Goal: Transaction & Acquisition: Purchase product/service

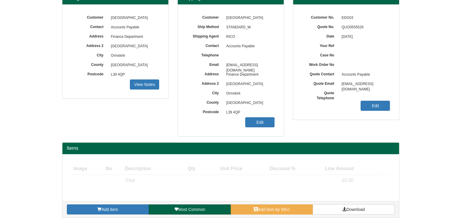
scroll to position [69, 0]
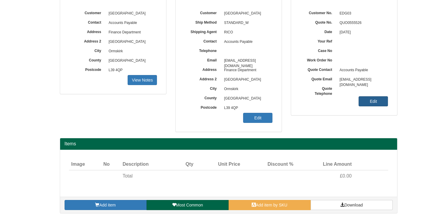
click at [370, 102] on link "Edit" at bounding box center [372, 101] width 29 height 10
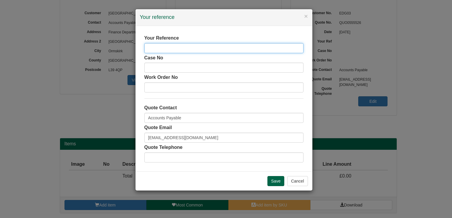
click at [192, 52] on input "text" at bounding box center [223, 48] width 159 height 10
type input "DR100E"
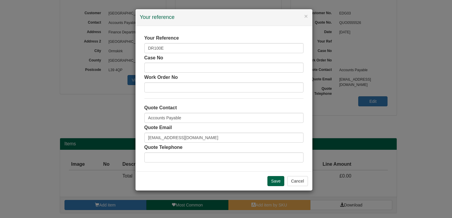
click at [213, 35] on div "Your Reference DR100E" at bounding box center [223, 44] width 159 height 18
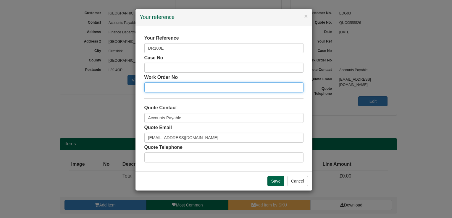
click at [185, 91] on input "text" at bounding box center [223, 88] width 159 height 10
type input "Mark Lomas"
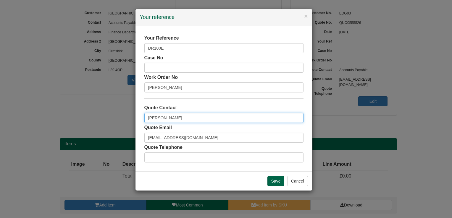
type input "Ben Chow"
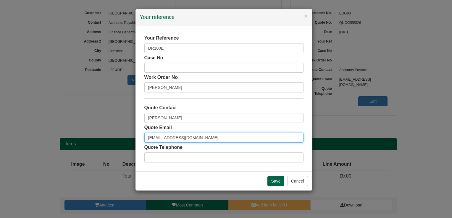
paste input "Ben Chew <Ben.Chew@edgehill.ac.uk>"
type input "Ben Chew <Ben.Chew@edgehill.ac.uk>"
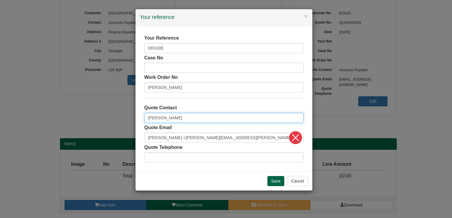
click at [164, 117] on input "Ben Chow" at bounding box center [223, 118] width 159 height 10
type input "[PERSON_NAME]"
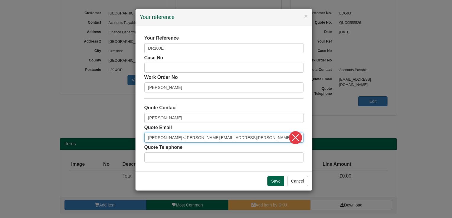
drag, startPoint x: 171, startPoint y: 135, endPoint x: 154, endPoint y: 134, distance: 17.5
click at [154, 134] on input "Ben Chew <Ben.Chew@edgehill.ac.uk>" at bounding box center [223, 138] width 159 height 10
click at [237, 136] on input "Ben.Chew@edgehill.ac.uk>" at bounding box center [223, 138] width 159 height 10
type input "[EMAIL_ADDRESS][DOMAIN_NAME]"
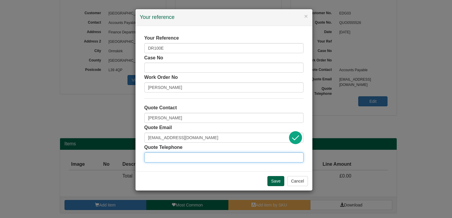
click at [239, 162] on input "text" at bounding box center [223, 158] width 159 height 10
paste input "01695 657591 Ext: 7591"
type input "01695 657591 Ext: 7591"
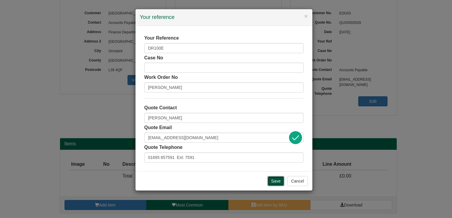
click at [276, 179] on input "Save" at bounding box center [276, 181] width 17 height 10
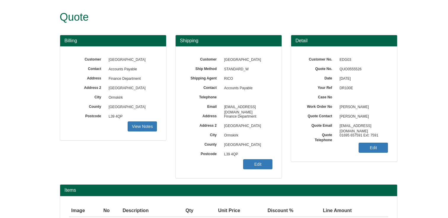
click at [379, 155] on div "Customer No. EDG03 Quote No. QUO0555526 Date 05/09/2025 Your Ref DR100E Case No…" at bounding box center [344, 103] width 106 height 115
click at [373, 154] on div "Customer No. EDG03 Quote No. QUO0555526 Date 05/09/2025 Your Ref DR100E Case No…" at bounding box center [344, 103] width 106 height 115
click at [375, 145] on link "Edit" at bounding box center [372, 148] width 29 height 10
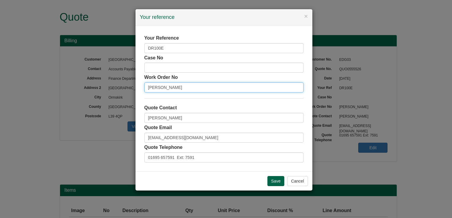
drag, startPoint x: 188, startPoint y: 86, endPoint x: 117, endPoint y: 85, distance: 71.1
click at [117, 85] on div "× Your reference Your Reference DR100E Case No Work Order No MARK LOMAS Quote C…" at bounding box center [226, 109] width 452 height 218
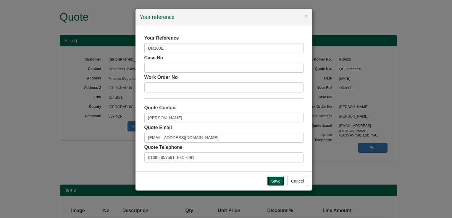
click at [274, 181] on input "Save" at bounding box center [276, 181] width 17 height 10
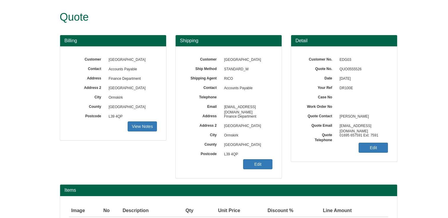
click at [265, 170] on div "Customer Edge Hill University Ship Method STANDARD_W Shipping Agent RICO Contac…" at bounding box center [229, 112] width 106 height 132
click at [258, 165] on link "Edit" at bounding box center [257, 165] width 29 height 10
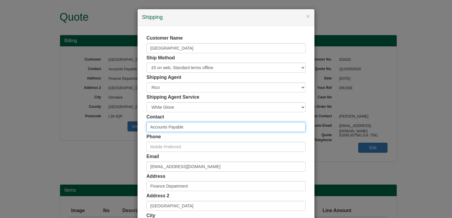
click at [182, 126] on input "Accounts Payable" at bounding box center [226, 127] width 159 height 10
type input "A"
type input "Ben Chew"
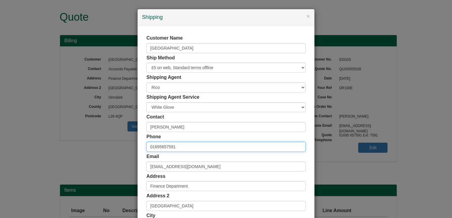
type input "01695657591"
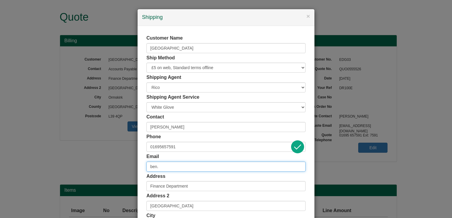
type input "Ben.Chew@edgehill.ac.uk"
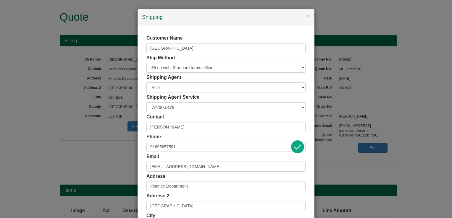
click at [191, 155] on div "Email Ben.Chew@edgehill.ac.uk" at bounding box center [226, 163] width 159 height 18
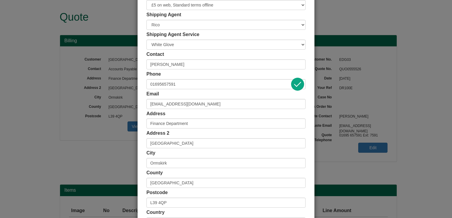
scroll to position [109, 0]
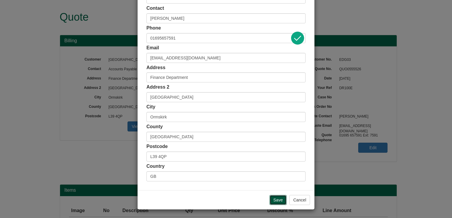
click at [271, 200] on input "Save" at bounding box center [278, 200] width 17 height 10
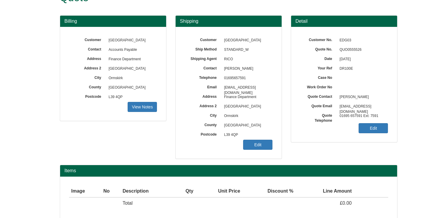
scroll to position [47, 0]
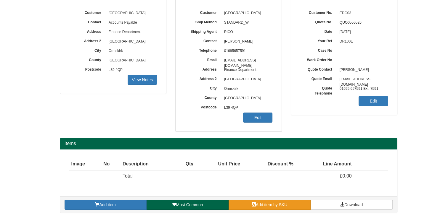
click at [283, 205] on span "Add item by SKU" at bounding box center [272, 205] width 32 height 5
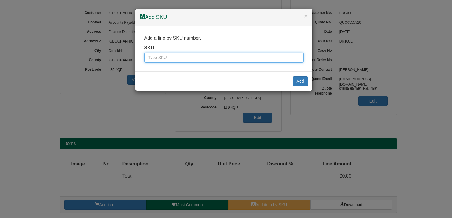
click at [165, 57] on input "text" at bounding box center [223, 58] width 159 height 10
paste input "100071400"
type input "100071400"
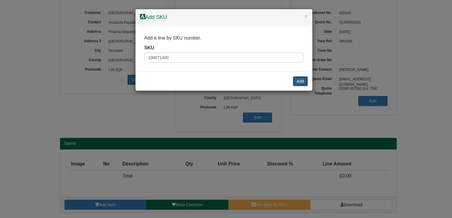
click at [300, 81] on button "Add" at bounding box center [300, 81] width 15 height 10
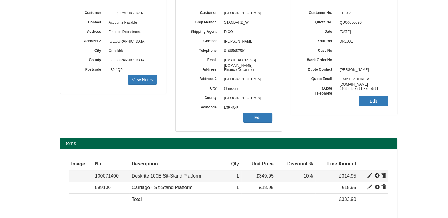
click at [378, 174] on span at bounding box center [377, 176] width 5 height 5
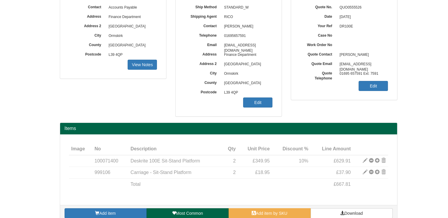
scroll to position [70, 0]
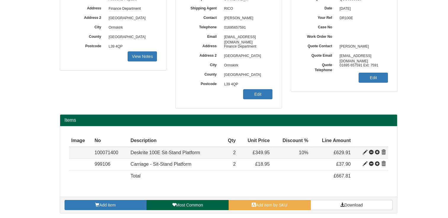
click at [372, 152] on span at bounding box center [371, 152] width 5 height 5
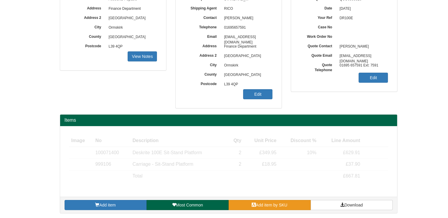
click at [296, 204] on link "Add item by SKU" at bounding box center [270, 205] width 82 height 10
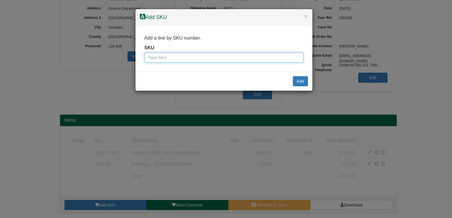
click at [266, 54] on input "text" at bounding box center [223, 58] width 159 height 10
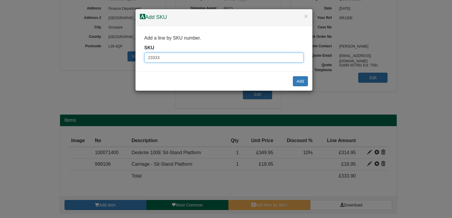
click at [189, 57] on input "23333" at bounding box center [223, 58] width 159 height 10
type input "2333024"
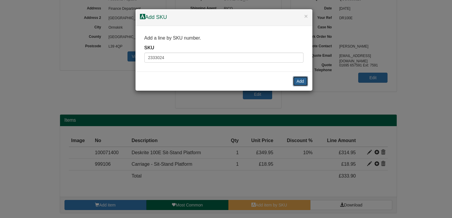
click at [295, 86] on button "Add" at bounding box center [300, 81] width 15 height 10
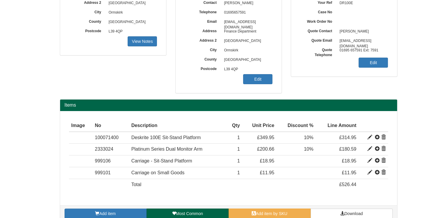
scroll to position [94, 0]
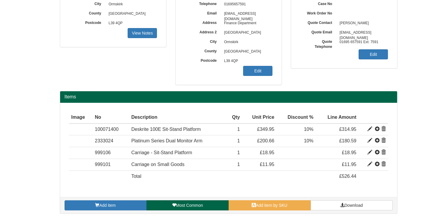
click at [335, 212] on div "Add item Most Common Add item by SKU Download" at bounding box center [228, 205] width 337 height 16
click at [336, 202] on link "Download" at bounding box center [352, 206] width 82 height 10
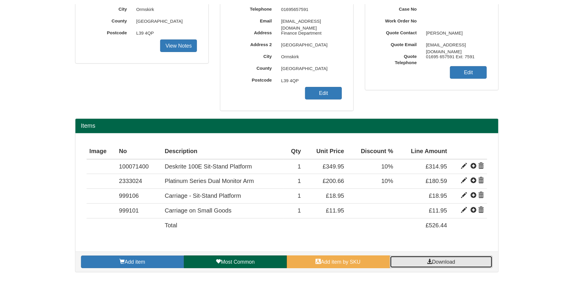
scroll to position [31, 0]
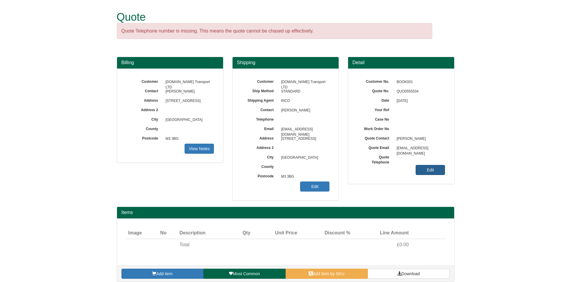
click at [427, 172] on link "Edit" at bounding box center [429, 170] width 29 height 10
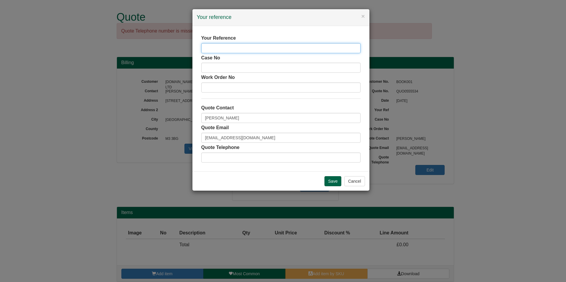
click at [256, 46] on input "text" at bounding box center [280, 48] width 159 height 10
type input "Service Area / Demo Stock"
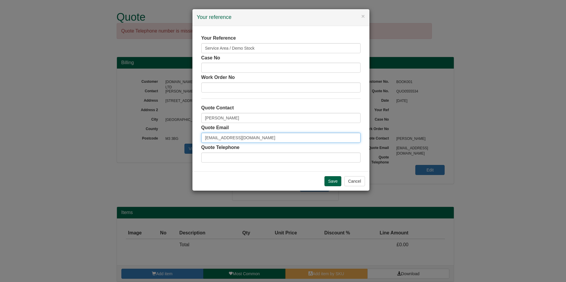
drag, startPoint x: 229, startPoint y: 137, endPoint x: 117, endPoint y: 119, distance: 112.7
click at [117, 119] on div "× Your reference Your Reference Service Area / Demo Stock Case No Work Order No…" at bounding box center [283, 141] width 566 height 282
type input "[PERSON_NAME][EMAIL_ADDRESS][PERSON_NAME][DOMAIN_NAME]"
click at [336, 184] on input "Save" at bounding box center [332, 181] width 17 height 10
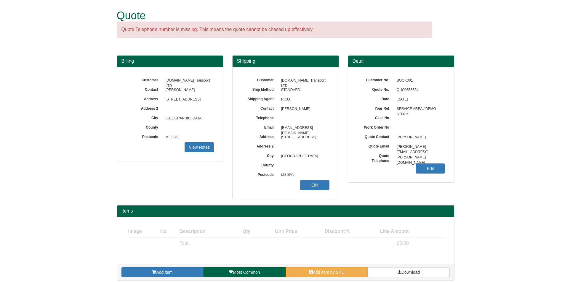
scroll to position [6, 0]
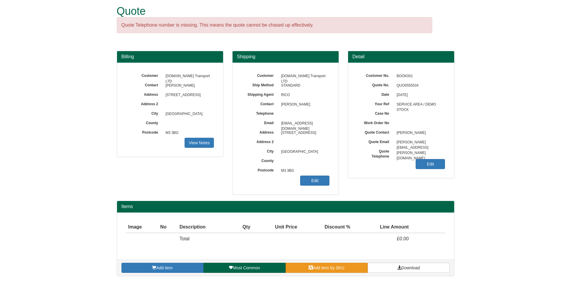
click at [302, 265] on link "Add item by SKU" at bounding box center [326, 268] width 82 height 10
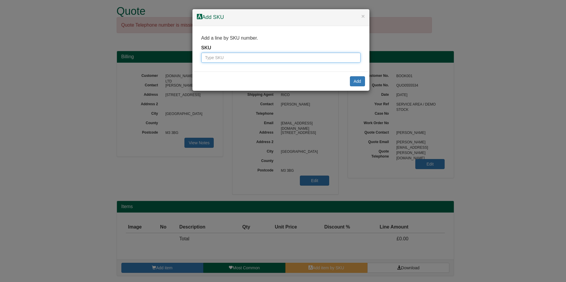
click at [247, 55] on input "text" at bounding box center [280, 58] width 159 height 10
click at [310, 52] on div "SKU" at bounding box center [280, 54] width 159 height 18
click at [305, 53] on input "text" at bounding box center [280, 58] width 159 height 10
paste input "2333082"
type input "2333082"
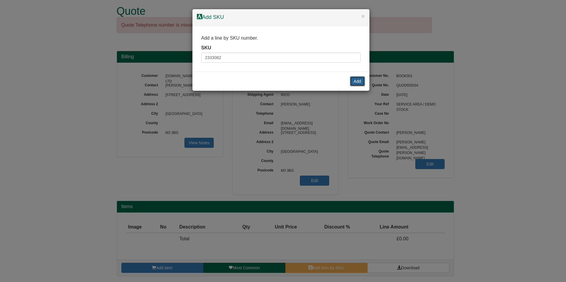
click at [362, 86] on button "Add" at bounding box center [357, 81] width 15 height 10
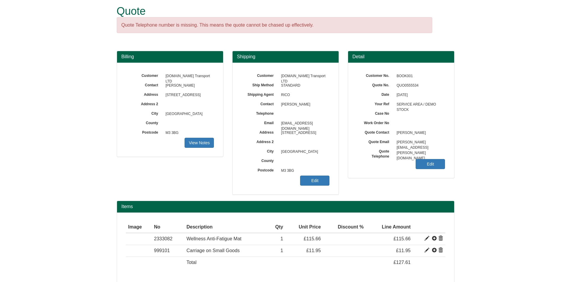
scroll to position [30, 0]
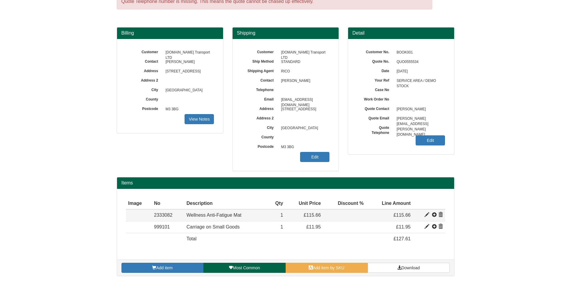
click at [425, 215] on span at bounding box center [426, 215] width 5 height 5
type input "Wellness Anti-Fatigue Mat"
type input "19.90"
type input "115.66"
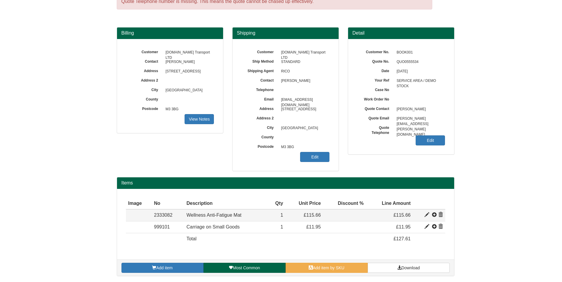
type input "1"
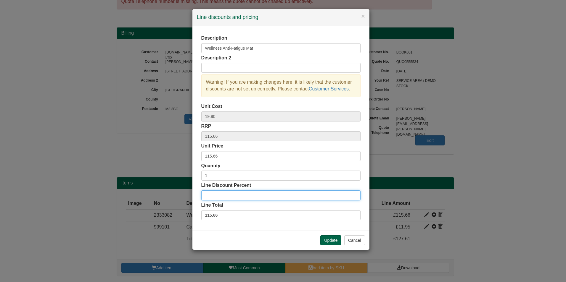
click at [244, 196] on input "Line Discount Percent" at bounding box center [280, 196] width 159 height 10
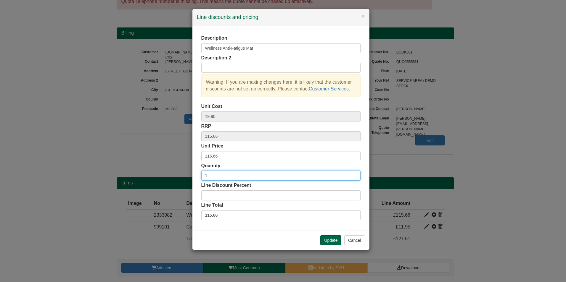
click at [227, 172] on input "1" at bounding box center [280, 176] width 159 height 10
click at [225, 172] on input "1" at bounding box center [280, 176] width 159 height 10
type input "5"
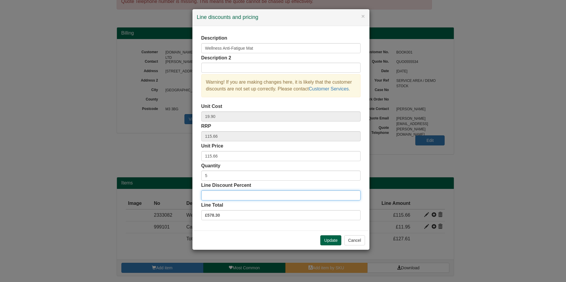
click at [285, 197] on input "Line Discount Percent" at bounding box center [280, 196] width 159 height 10
type input "10"
click at [331, 241] on button "Update" at bounding box center [330, 241] width 21 height 10
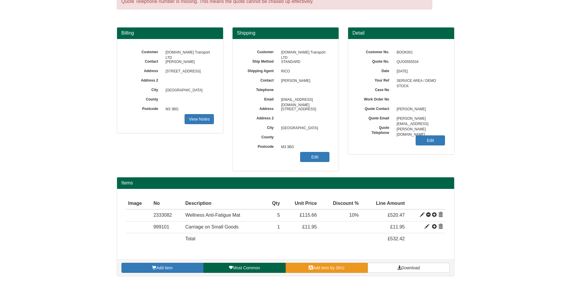
click at [342, 268] on span "Add item by SKU" at bounding box center [329, 268] width 32 height 5
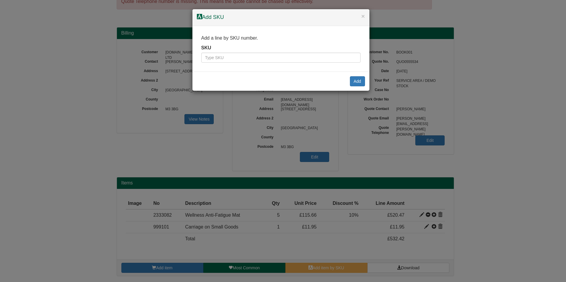
click at [361, 15] on h4 "Add SKU" at bounding box center [281, 18] width 168 height 8
click at [362, 15] on button "×" at bounding box center [363, 16] width 4 height 6
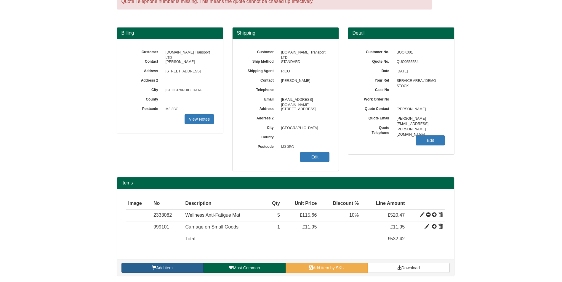
click at [181, 268] on link "Add item" at bounding box center [162, 268] width 82 height 10
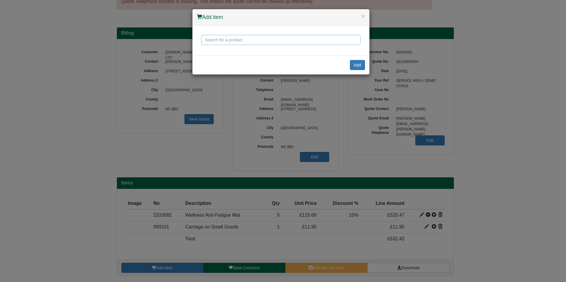
click at [249, 44] on input "text" at bounding box center [280, 40] width 159 height 10
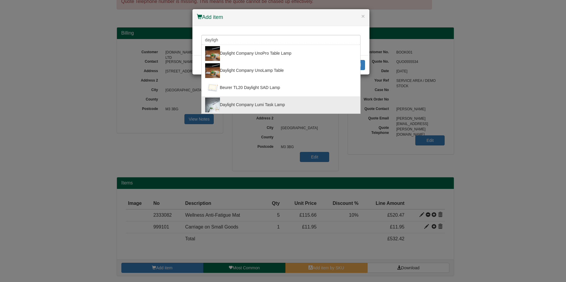
click at [251, 102] on div "Daylight Company Lumi Task Lamp" at bounding box center [281, 105] width 152 height 15
type input "Daylight Company Lumi Task Lamp"
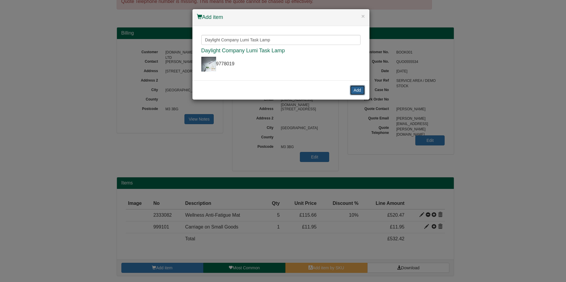
click at [359, 87] on button "Add" at bounding box center [357, 90] width 15 height 10
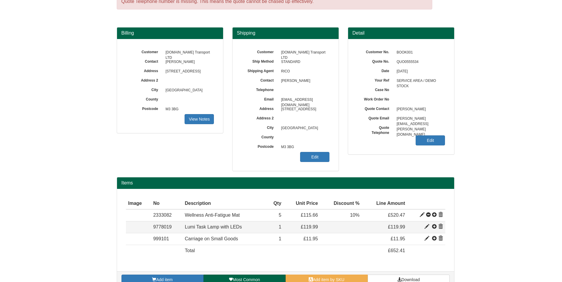
click at [427, 227] on span at bounding box center [426, 227] width 5 height 5
type input "Lumi Task Lamp with LEDs"
type input "White"
type input "59.83"
type input "119.99"
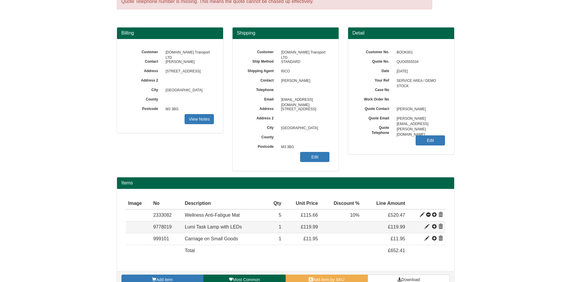
type input "119.99"
type input "1"
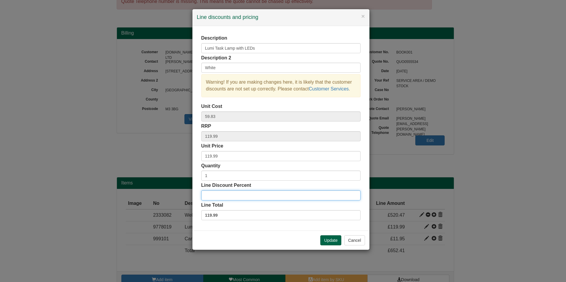
click at [230, 194] on input "Line Discount Percent" at bounding box center [280, 196] width 159 height 10
click at [230, 194] on input "1" at bounding box center [280, 196] width 159 height 10
type input "10"
click at [229, 181] on div "Description Lumi Task Lamp with LEDs Description 2 White Warning! If you are ma…" at bounding box center [280, 128] width 159 height 186
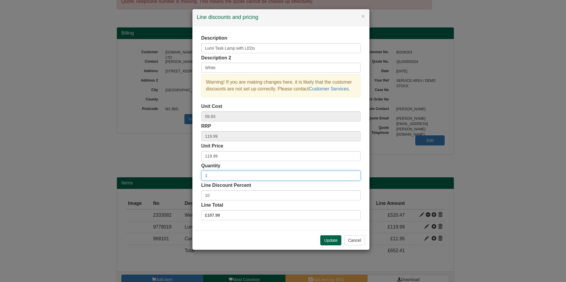
click at [228, 179] on input "1" at bounding box center [280, 176] width 159 height 10
type input "5"
click at [324, 238] on button "Update" at bounding box center [330, 241] width 21 height 10
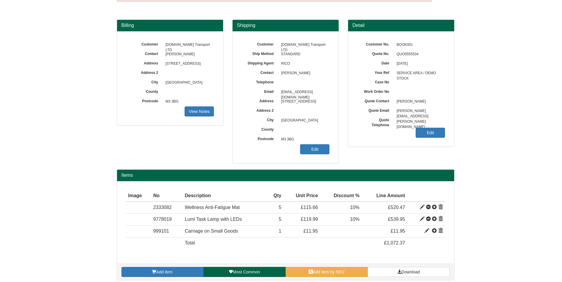
scroll to position [41, 0]
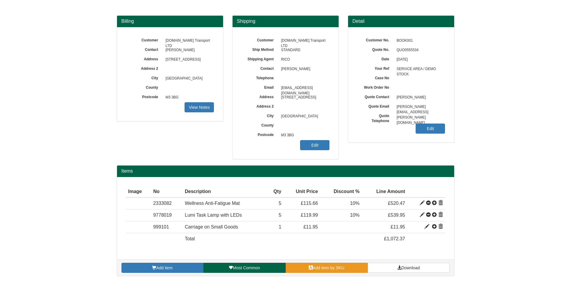
click at [315, 267] on span "Add item by SKU" at bounding box center [329, 268] width 32 height 5
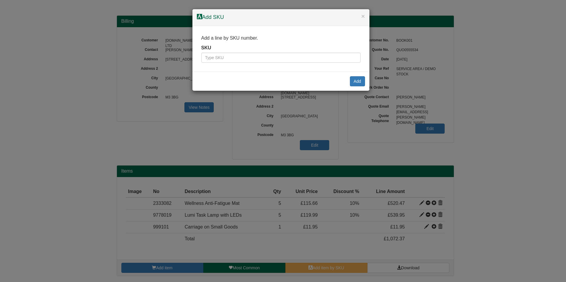
click at [267, 45] on div "SKU" at bounding box center [280, 54] width 159 height 18
click at [257, 54] on div "SKU" at bounding box center [280, 54] width 159 height 18
click at [257, 54] on input "text" at bounding box center [280, 58] width 159 height 10
paste input "5751"
type input "5751"
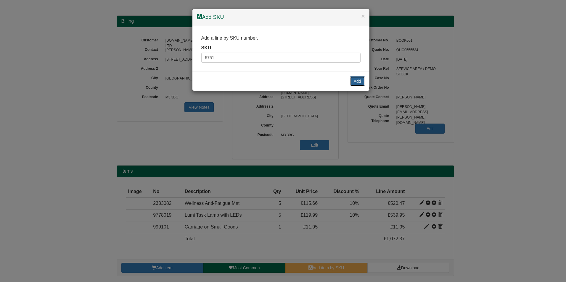
click at [359, 83] on button "Add" at bounding box center [357, 81] width 15 height 10
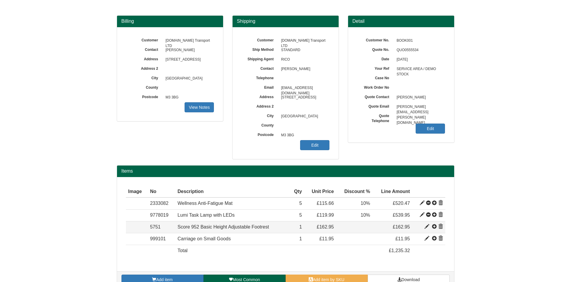
click at [433, 227] on span at bounding box center [434, 227] width 5 height 5
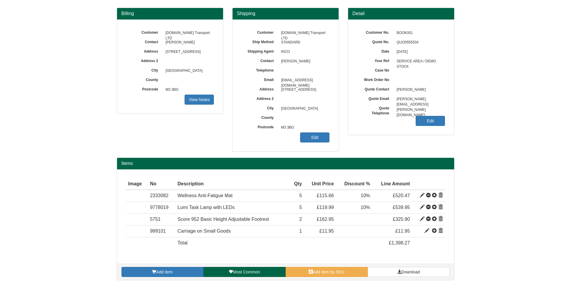
scroll to position [53, 0]
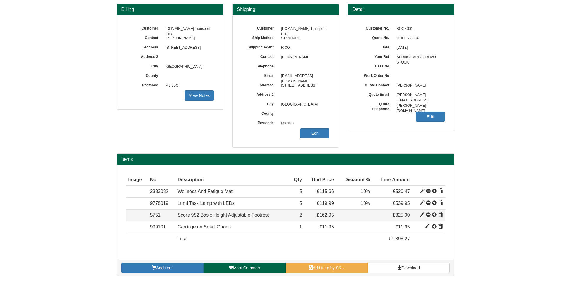
click at [422, 215] on span at bounding box center [421, 215] width 5 height 5
type input "Score 952 Basic Height Adjustable Footrest"
type input "83.69"
type input "162.95"
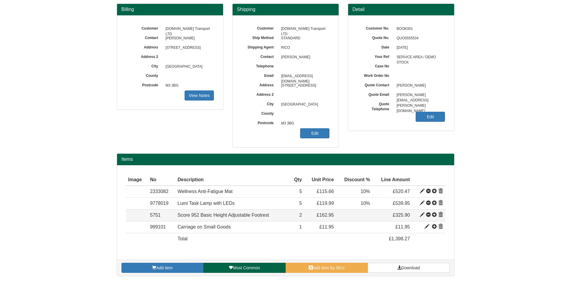
type input "2"
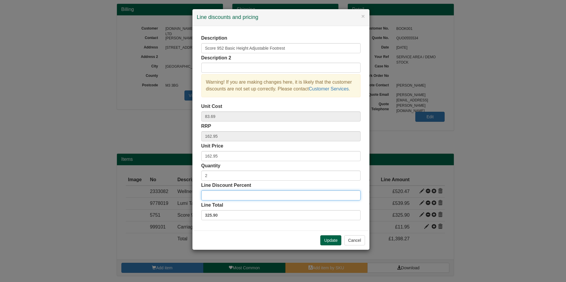
click at [223, 192] on input "Line Discount Percent" at bounding box center [280, 196] width 159 height 10
type input "10"
click at [328, 239] on button "Update" at bounding box center [330, 241] width 21 height 10
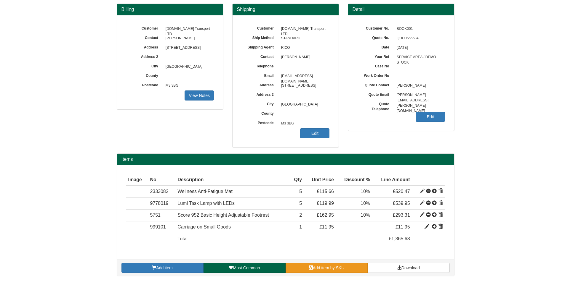
click at [311, 266] on span at bounding box center [310, 268] width 4 height 4
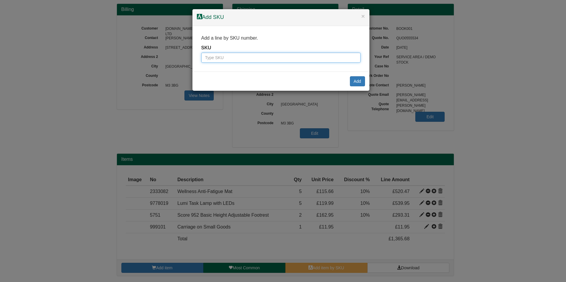
click at [239, 53] on input "text" at bounding box center [280, 58] width 159 height 10
type input "2333085"
click at [365, 82] on div "Add" at bounding box center [280, 81] width 177 height 19
click at [363, 82] on button "Add" at bounding box center [357, 81] width 15 height 10
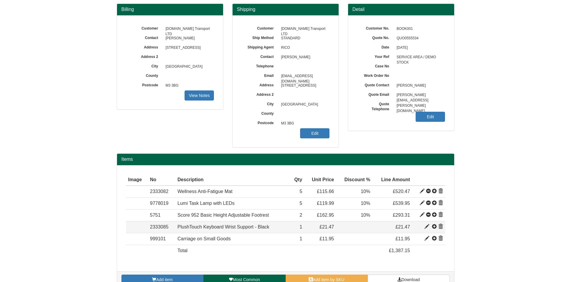
click at [425, 227] on span at bounding box center [426, 227] width 5 height 5
type input "PlushTouch Keyboard Wrist Support - Black"
type input "3.44"
type input "21.47"
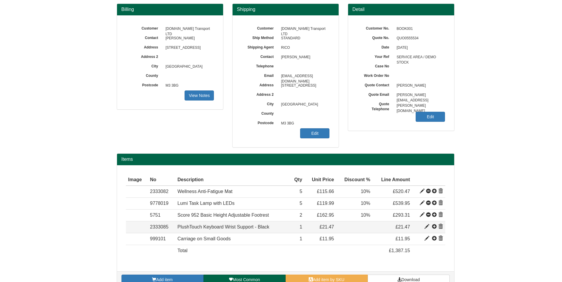
type input "1"
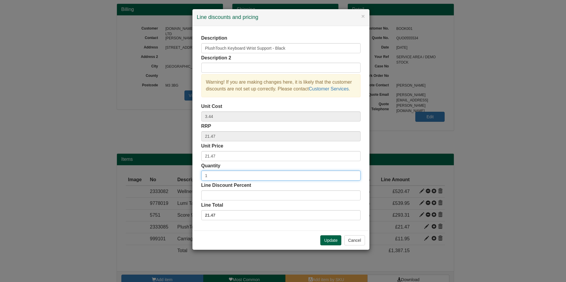
drag, startPoint x: 231, startPoint y: 175, endPoint x: 180, endPoint y: 177, distance: 51.2
click at [180, 177] on div "× Line discounts and pricing Description PlushTouch Keyboard Wrist Support - Bl…" at bounding box center [283, 141] width 566 height 282
type input "4"
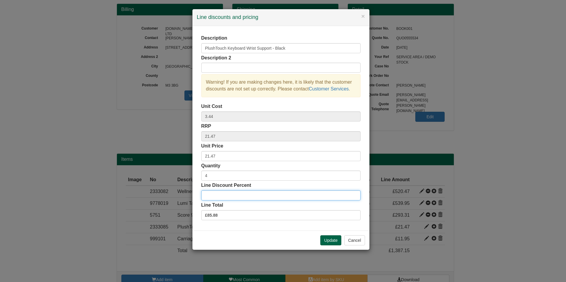
click at [242, 194] on input "Line Discount Percent" at bounding box center [280, 196] width 159 height 10
type input "10"
click at [340, 239] on button "Update" at bounding box center [330, 241] width 21 height 10
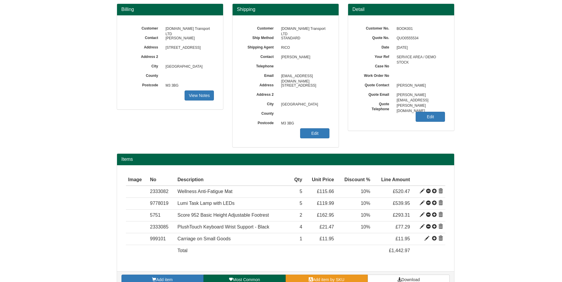
click at [346, 280] on link "Add item by SKU" at bounding box center [326, 280] width 82 height 10
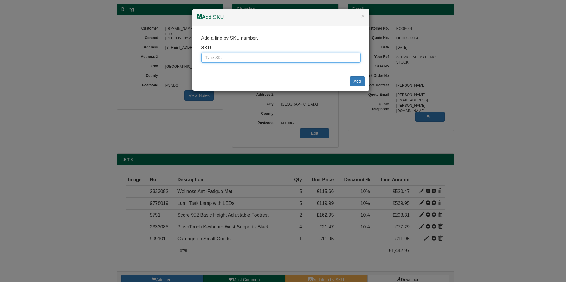
click at [274, 55] on input "text" at bounding box center [280, 58] width 159 height 10
click input "Save" at bounding box center [0, 0] width 0 height 0
type input "2333084"
click at [361, 80] on button "Add" at bounding box center [357, 81] width 15 height 10
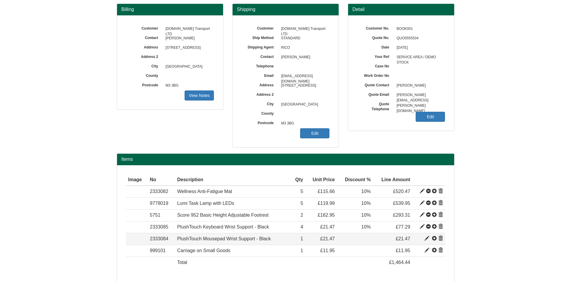
click at [427, 239] on span at bounding box center [426, 239] width 5 height 5
type input "PlushTouch Mousepad Wrist Support - Black"
type input "3.29"
type input "1"
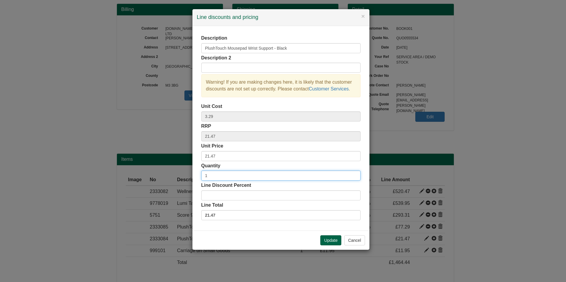
click at [229, 178] on input "1" at bounding box center [280, 176] width 159 height 10
type input "4"
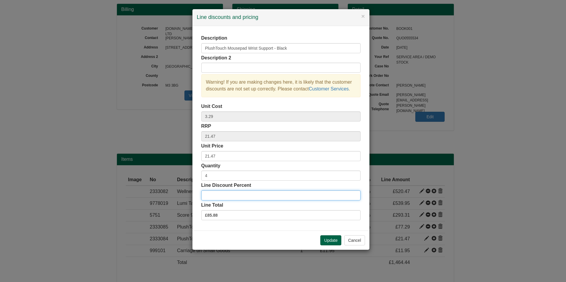
click at [256, 193] on input "Line Discount Percent" at bounding box center [280, 196] width 159 height 10
type input "10"
click at [328, 241] on button "Update" at bounding box center [330, 241] width 21 height 10
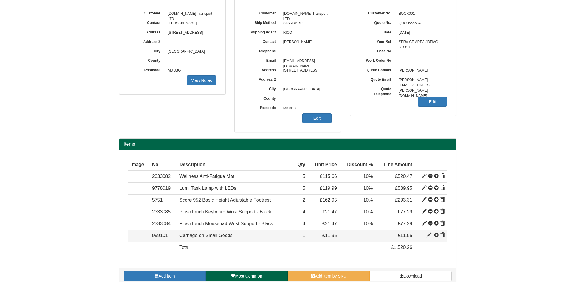
scroll to position [77, 0]
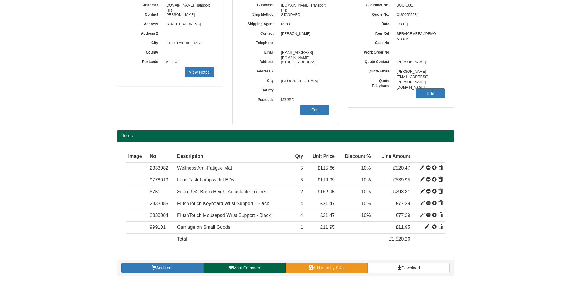
click at [292, 265] on link "Add item by SKU" at bounding box center [326, 268] width 82 height 10
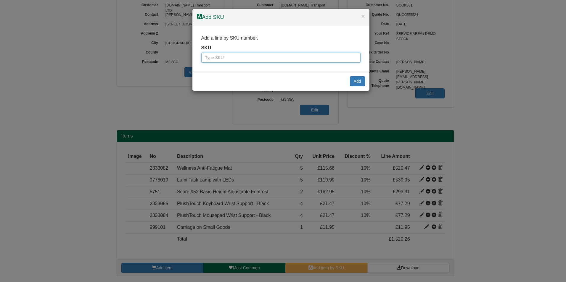
click at [241, 53] on input "text" at bounding box center [280, 58] width 159 height 10
type input "100016562"
click at [355, 80] on button "Add" at bounding box center [357, 81] width 15 height 10
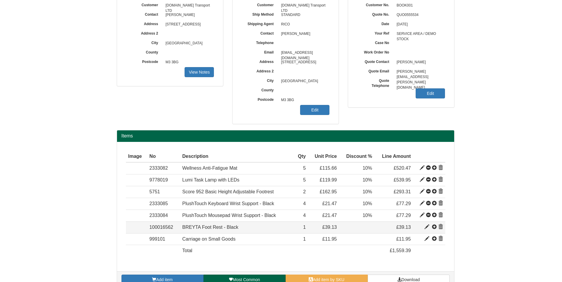
click at [427, 225] on span at bounding box center [426, 227] width 5 height 5
type input "BREYTA Foot Rest - Black"
type input "9.40"
type input "39.13"
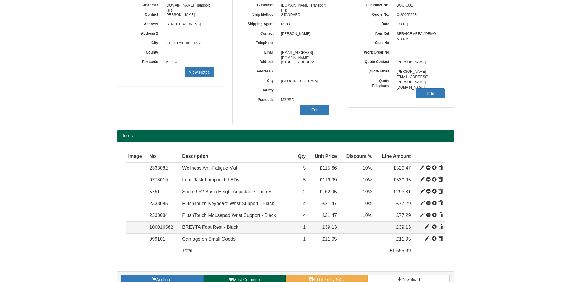
type input "1"
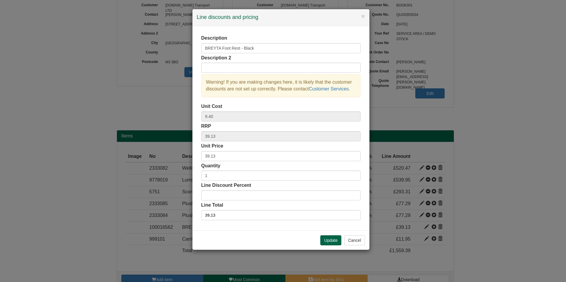
click at [231, 170] on div "Quantity 1" at bounding box center [280, 172] width 159 height 18
click at [222, 177] on input "1" at bounding box center [280, 176] width 159 height 10
type input "4"
click at [236, 196] on input "Line Discount Percent" at bounding box center [280, 196] width 159 height 10
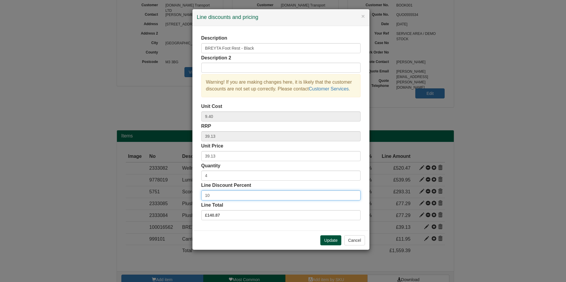
type input "10"
click at [328, 238] on button "Update" at bounding box center [330, 241] width 21 height 10
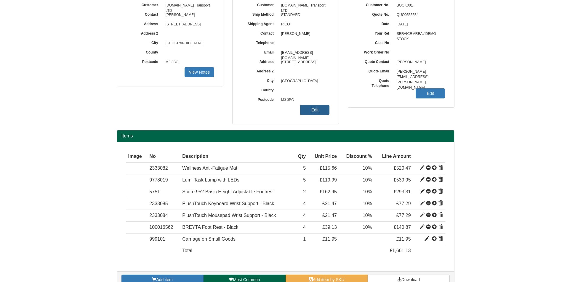
click at [311, 107] on link "Edit" at bounding box center [314, 110] width 29 height 10
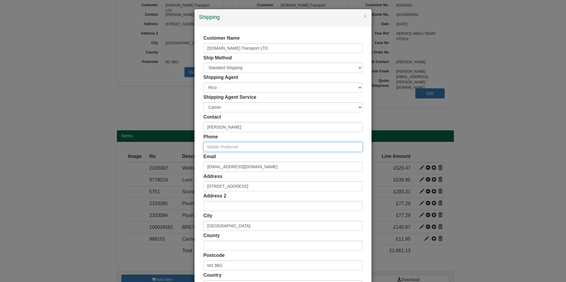
click at [227, 149] on input "text" at bounding box center [282, 147] width 159 height 10
click at [205, 163] on input "[EMAIL_ADDRESS][DOMAIN_NAME]" at bounding box center [282, 167] width 159 height 10
click at [215, 164] on input "[EMAIL_ADDRESS][DOMAIN_NAME]" at bounding box center [282, 167] width 159 height 10
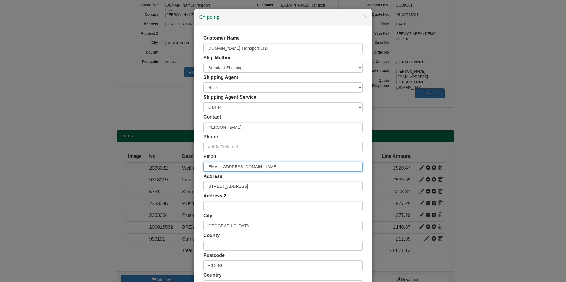
click at [226, 166] on input "[EMAIL_ADDRESS][DOMAIN_NAME]" at bounding box center [282, 167] width 159 height 10
drag, startPoint x: 228, startPoint y: 166, endPoint x: 208, endPoint y: 166, distance: 20.1
click at [208, 166] on input "[EMAIL_ADDRESS][DOMAIN_NAME]" at bounding box center [282, 167] width 159 height 10
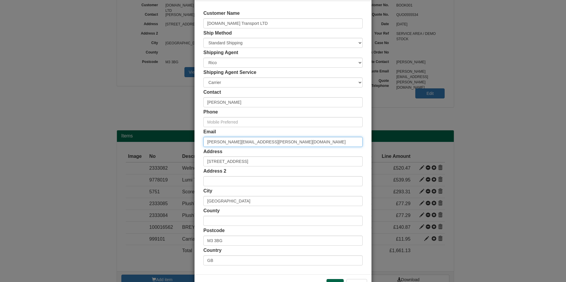
scroll to position [46, 0]
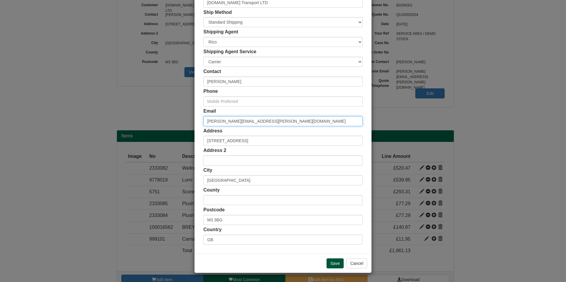
type input "[PERSON_NAME][EMAIL_ADDRESS][PERSON_NAME][DOMAIN_NAME]"
click at [331, 262] on input "Save" at bounding box center [334, 264] width 17 height 10
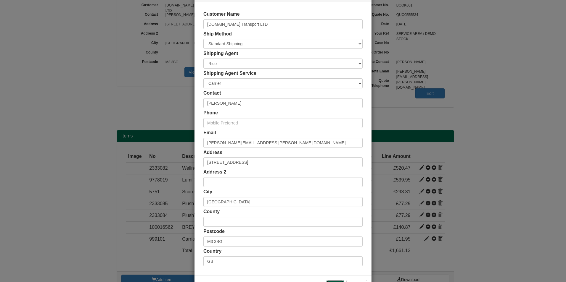
scroll to position [0, 0]
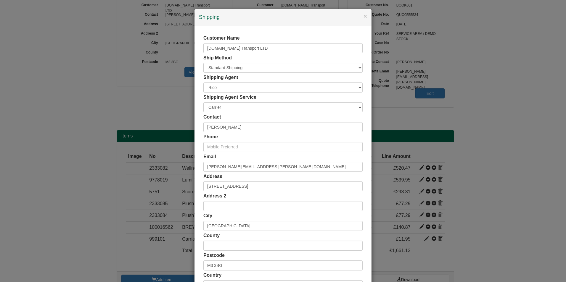
click at [271, 134] on div "Phone" at bounding box center [282, 143] width 159 height 18
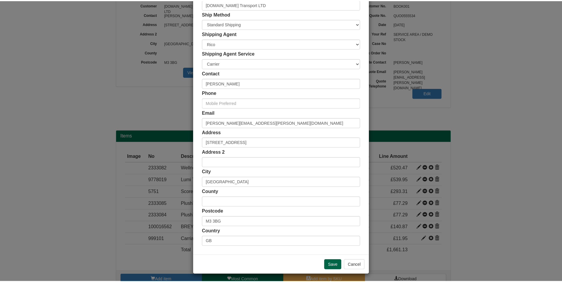
scroll to position [46, 0]
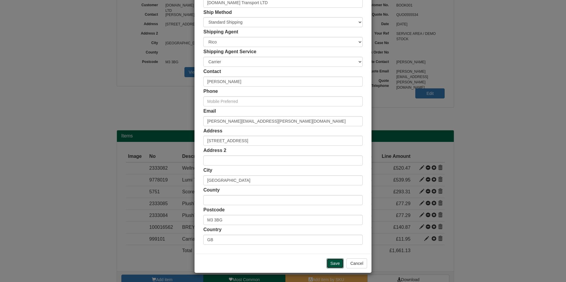
click at [336, 266] on input "Save" at bounding box center [334, 264] width 17 height 10
click at [352, 265] on button "Cancel" at bounding box center [356, 264] width 21 height 10
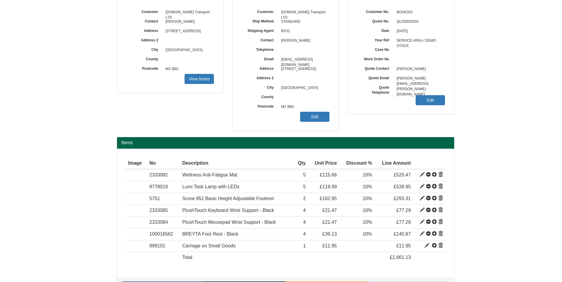
scroll to position [89, 0]
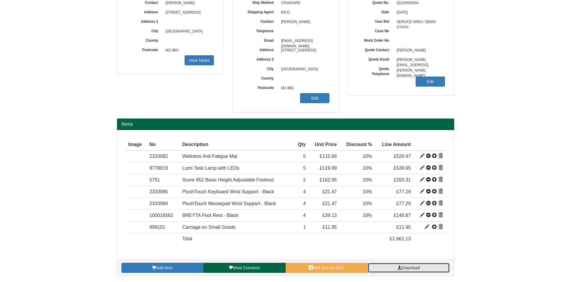
click at [403, 264] on link "Download" at bounding box center [408, 268] width 82 height 10
